Goal: Task Accomplishment & Management: Use online tool/utility

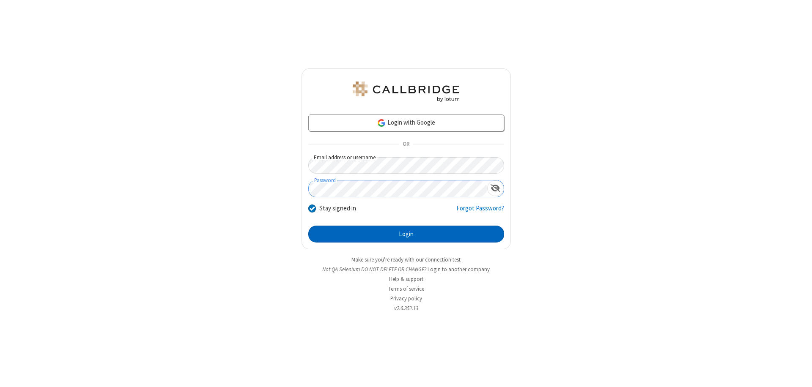
click at [406, 234] on button "Login" at bounding box center [406, 234] width 196 height 17
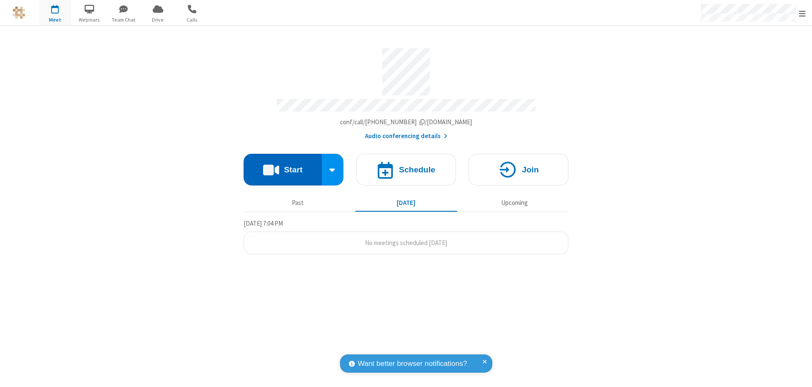
click at [283, 166] on button "Start" at bounding box center [283, 170] width 78 height 32
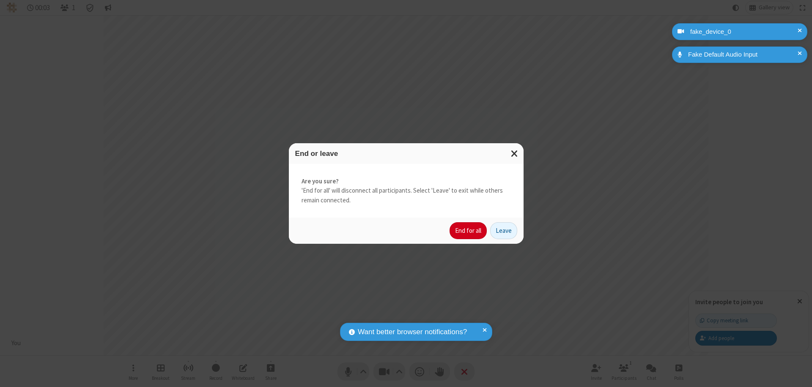
click at [469, 231] on button "End for all" at bounding box center [468, 230] width 37 height 17
